Goal: Browse casually: Explore the website without a specific task or goal

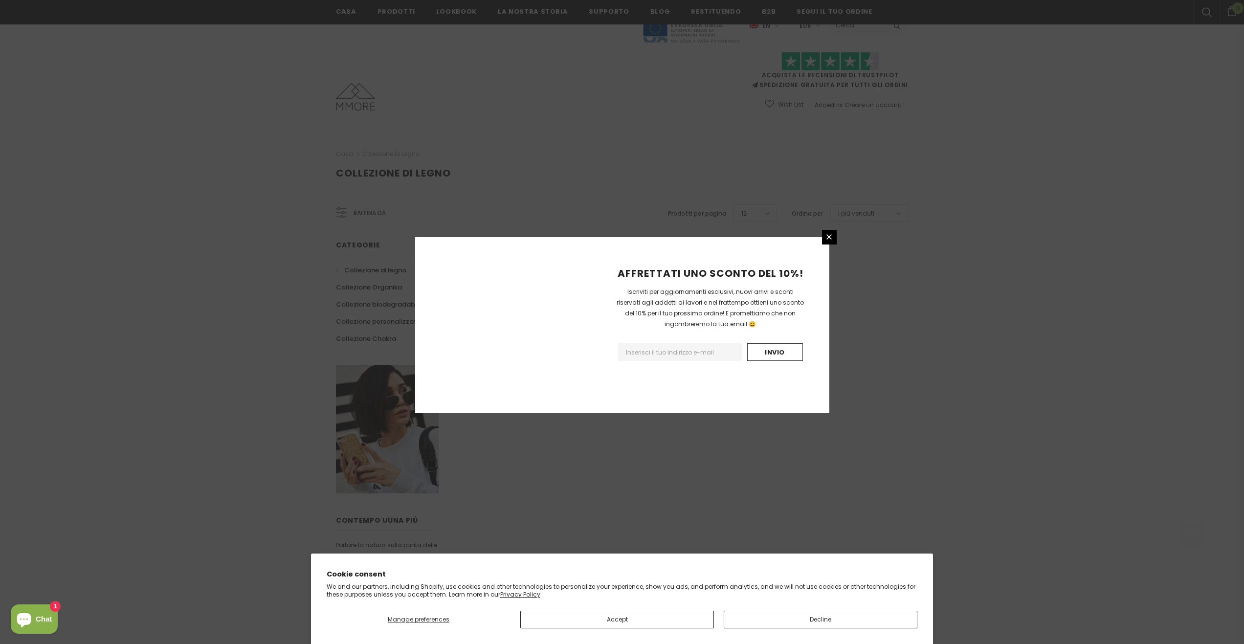
scroll to position [356, 0]
